Goal: Task Accomplishment & Management: Manage account settings

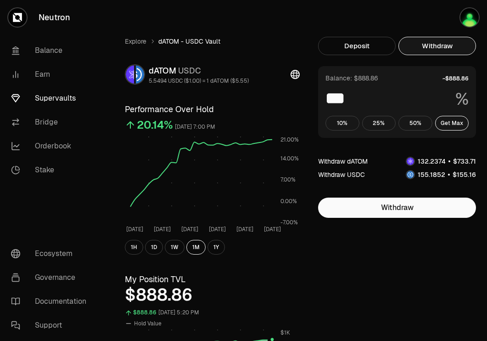
click at [56, 98] on link "Supervaults" at bounding box center [51, 98] width 95 height 24
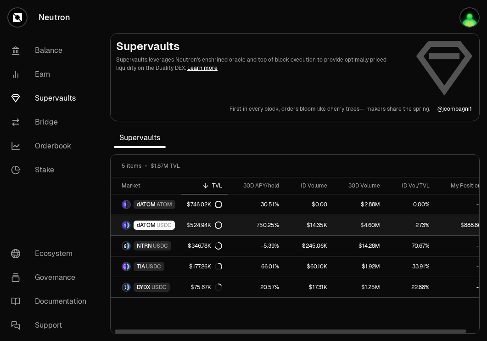
click at [249, 225] on link "750.25%" at bounding box center [256, 225] width 57 height 20
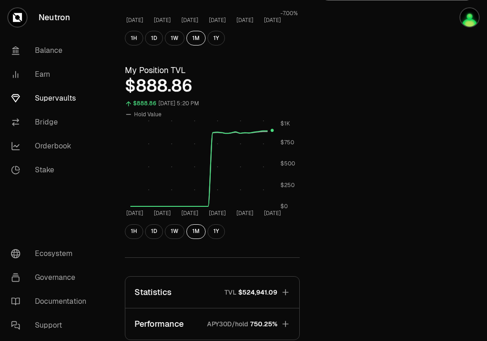
scroll to position [111, 0]
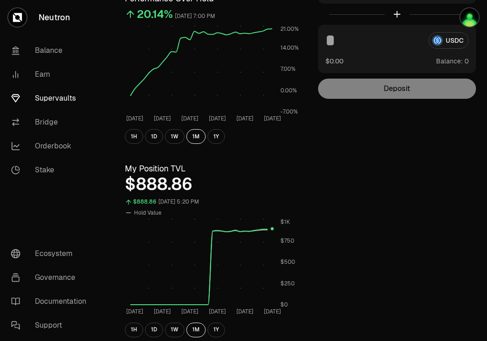
click at [71, 16] on link "Neutron" at bounding box center [51, 17] width 103 height 35
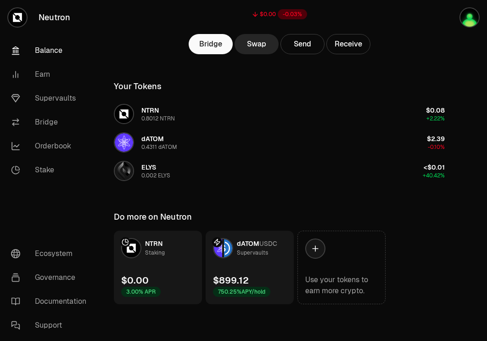
scroll to position [101, 0]
click at [266, 274] on div "$899.12 750.25% APY/hold" at bounding box center [241, 285] width 57 height 23
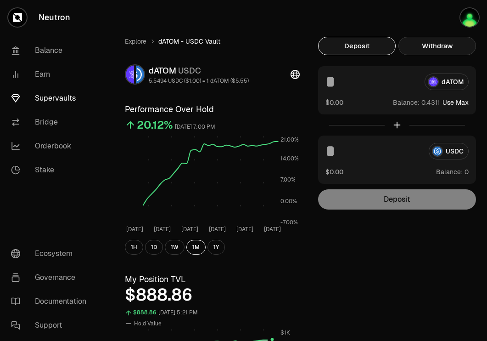
click at [454, 48] on button "Withdraw" at bounding box center [437, 46] width 78 height 18
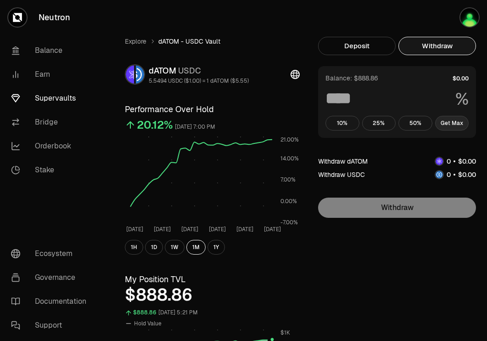
click at [457, 126] on button "Get Max" at bounding box center [452, 123] width 34 height 15
type input "***"
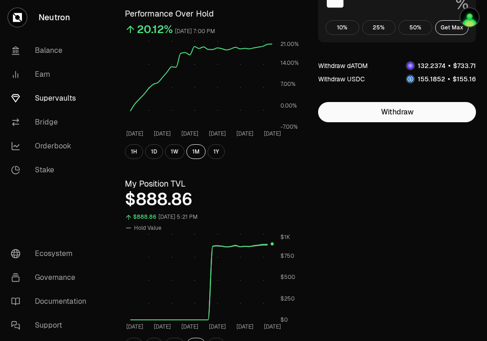
scroll to position [94, 0]
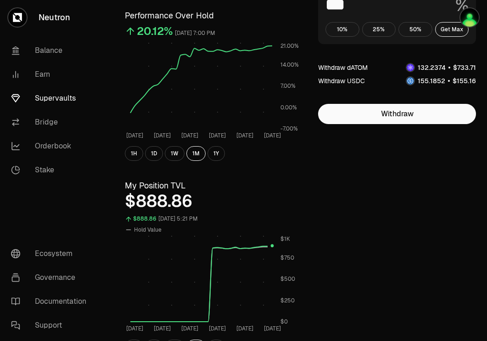
click at [59, 22] on link "Neutron" at bounding box center [51, 17] width 103 height 35
